Goal: Information Seeking & Learning: Learn about a topic

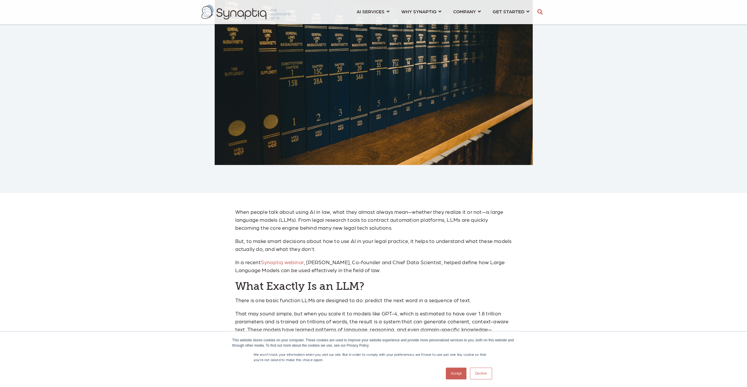
scroll to position [324, 0]
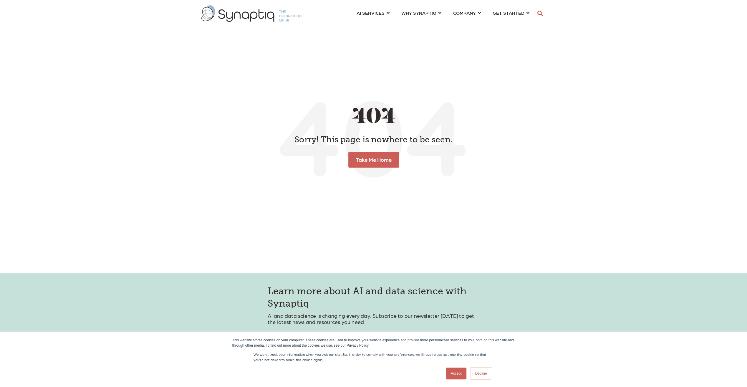
scroll to position [0, 2]
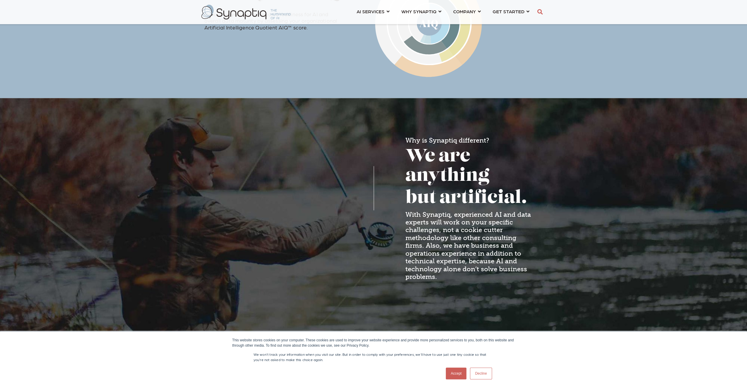
scroll to position [383, 0]
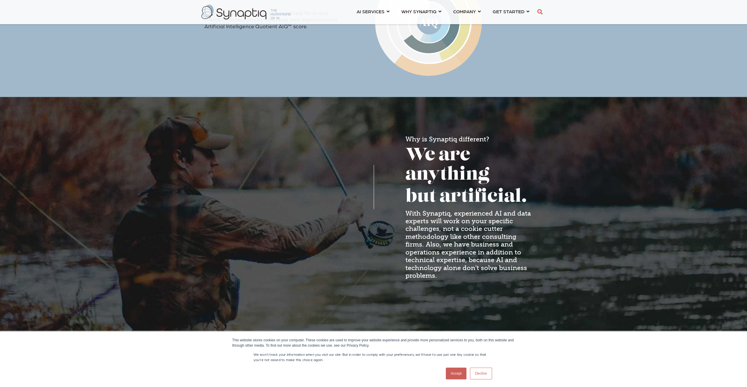
click at [455, 370] on link "Accept" at bounding box center [456, 373] width 21 height 12
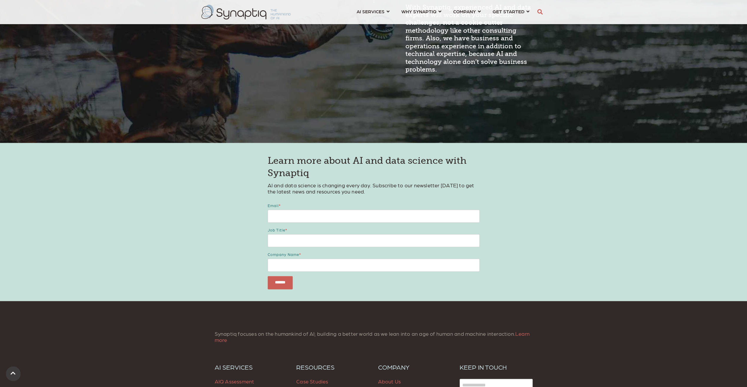
scroll to position [753, 0]
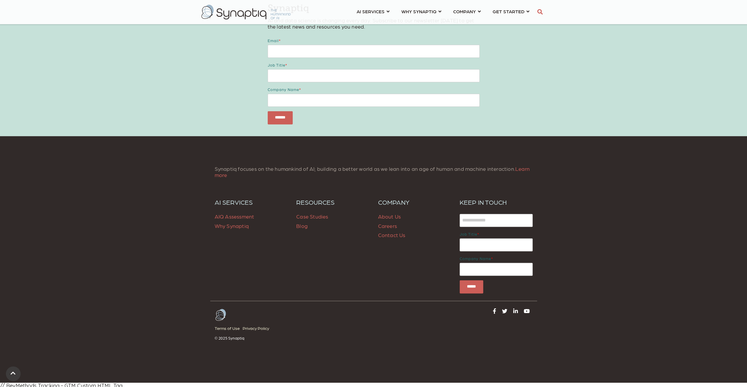
click at [387, 214] on link "About Us" at bounding box center [389, 216] width 23 height 6
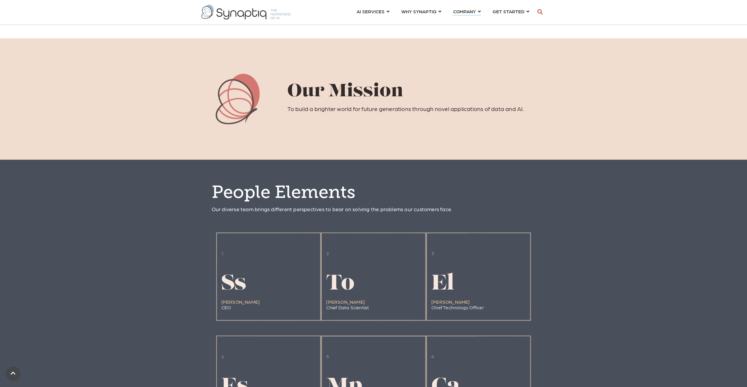
scroll to position [269, 0]
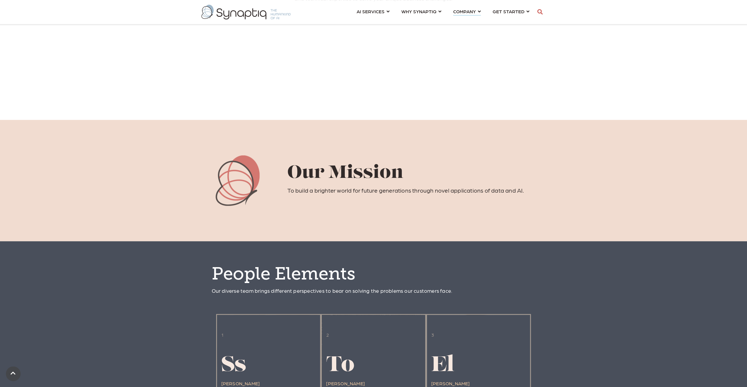
drag, startPoint x: 630, startPoint y: 233, endPoint x: 616, endPoint y: 178, distance: 57.3
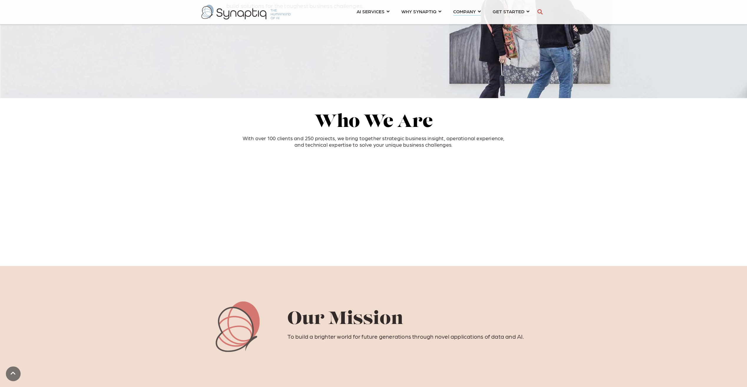
scroll to position [122, 0]
